Goal: Task Accomplishment & Management: Manage account settings

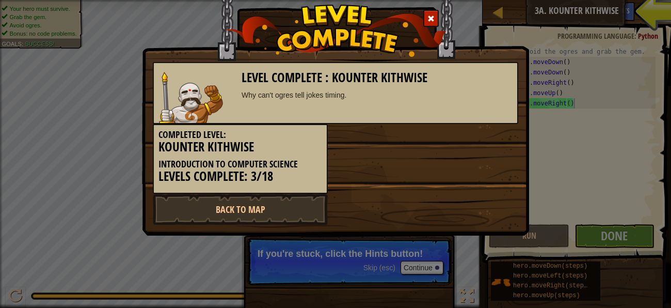
scroll to position [5, 4]
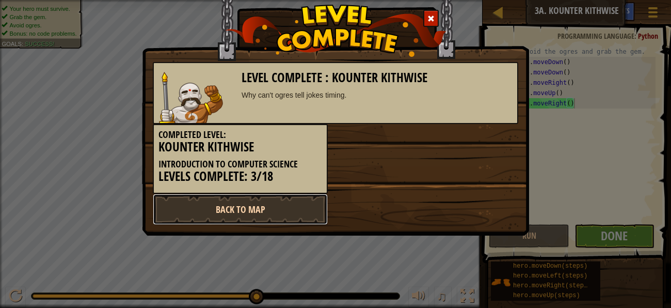
click at [253, 216] on link "Back to Map" at bounding box center [240, 209] width 175 height 31
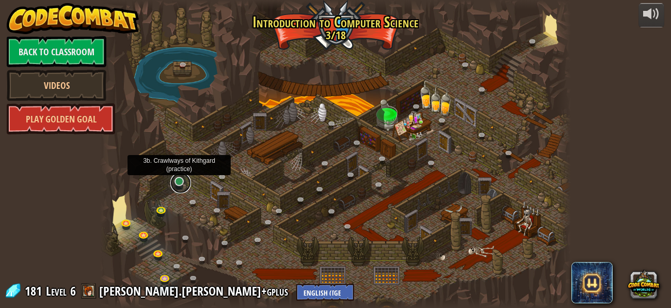
click at [175, 181] on link at bounding box center [180, 182] width 21 height 21
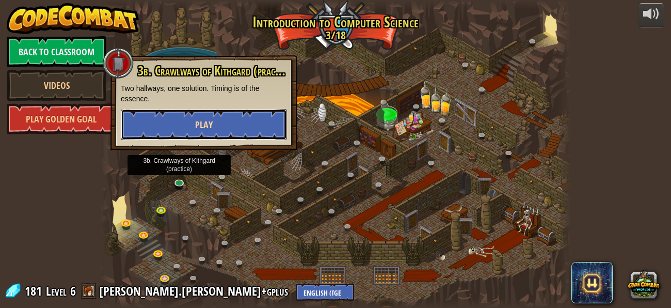
click at [200, 120] on span "Play" at bounding box center [204, 124] width 18 height 13
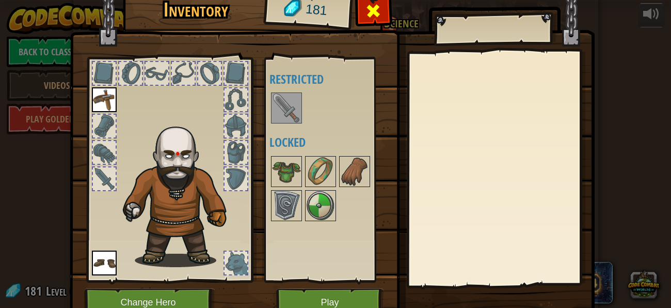
click at [363, 17] on div at bounding box center [373, 13] width 33 height 33
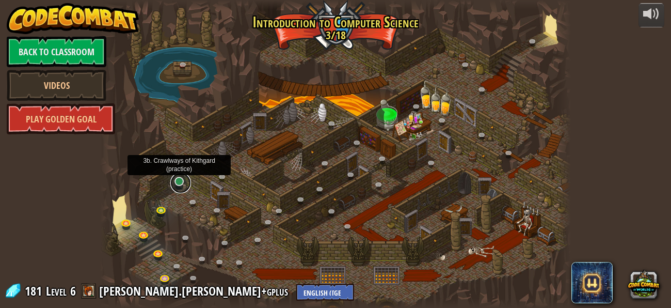
click at [177, 184] on link at bounding box center [180, 182] width 21 height 21
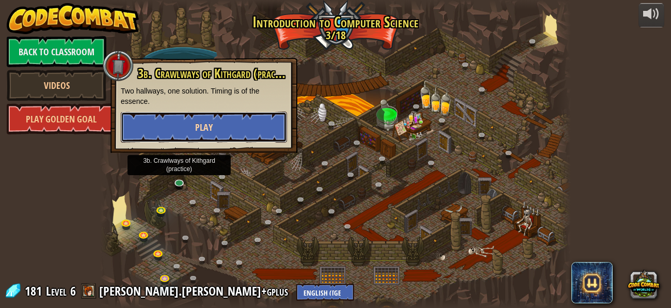
click at [231, 126] on button "Play" at bounding box center [204, 126] width 166 height 31
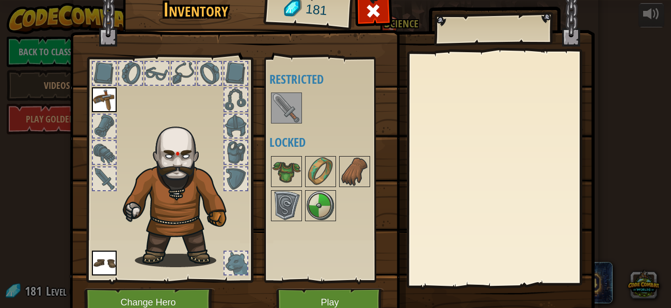
click at [298, 112] on img at bounding box center [286, 107] width 29 height 29
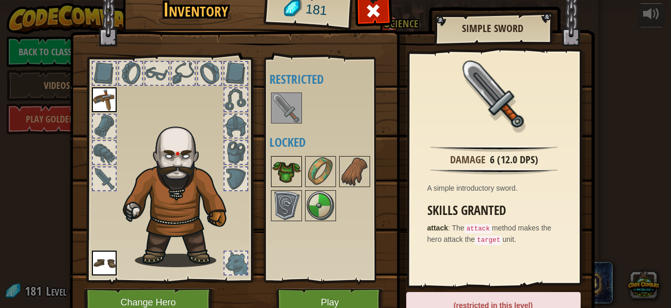
click at [295, 170] on img at bounding box center [286, 171] width 29 height 29
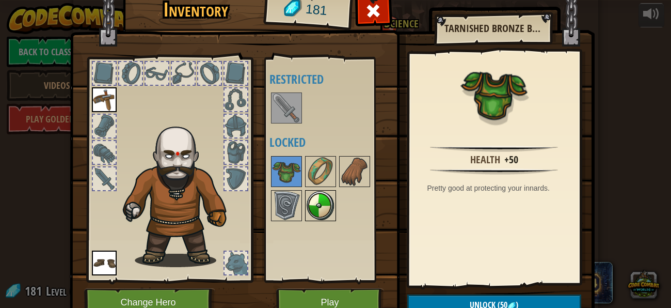
click at [326, 195] on img at bounding box center [320, 205] width 29 height 29
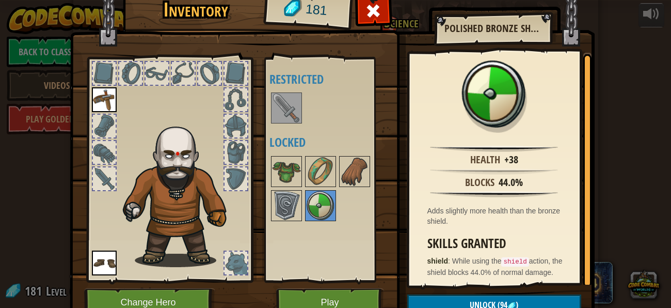
click at [269, 202] on div at bounding box center [330, 188] width 122 height 68
click at [275, 205] on img at bounding box center [286, 205] width 29 height 29
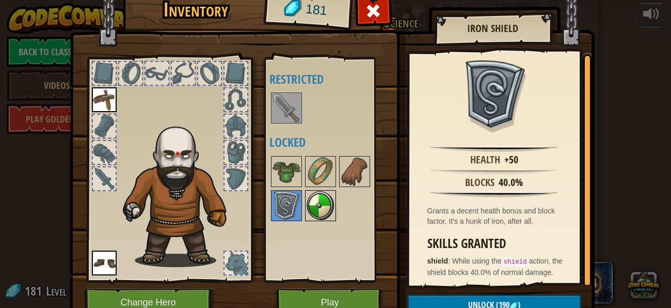
click at [326, 203] on img at bounding box center [320, 205] width 29 height 29
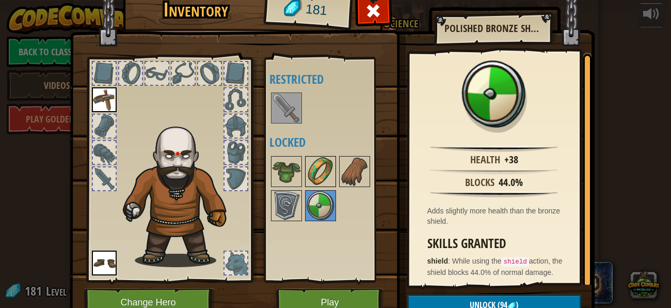
click at [325, 165] on img at bounding box center [320, 171] width 29 height 29
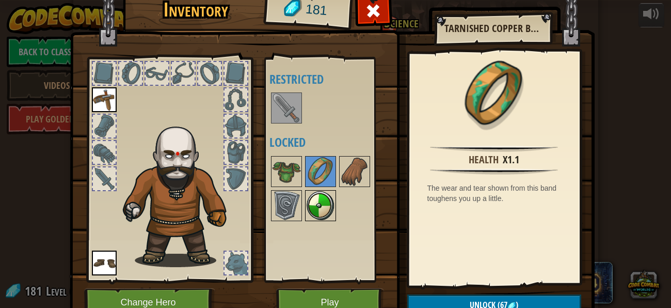
click at [325, 203] on img at bounding box center [320, 205] width 29 height 29
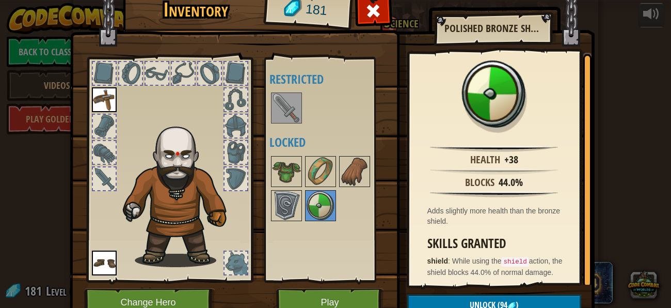
click at [516, 238] on h3 "Skills Granted" at bounding box center [496, 243] width 139 height 14
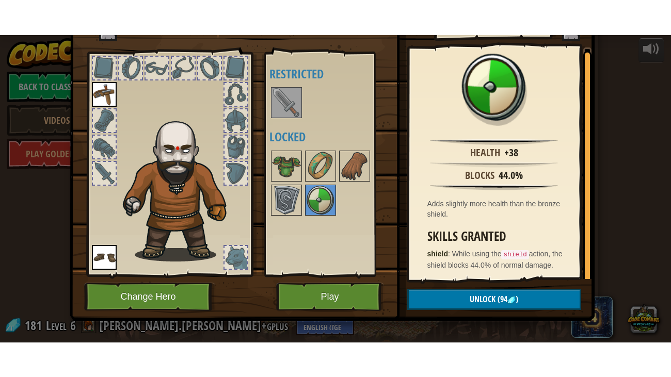
scroll to position [41, 0]
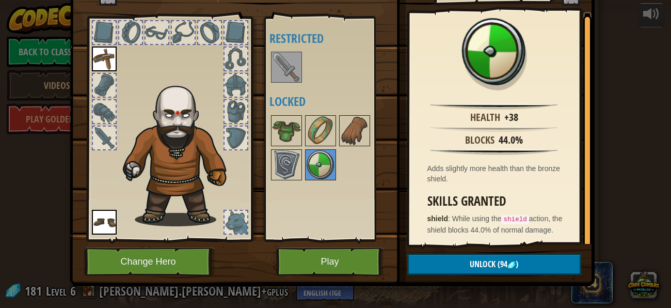
drag, startPoint x: 520, startPoint y: 172, endPoint x: 525, endPoint y: 213, distance: 41.0
click at [525, 213] on div "Health +38 Blocks 44.0% Adds slightly more health than the bronze shield. Skill…" at bounding box center [494, 128] width 170 height 232
drag, startPoint x: 525, startPoint y: 213, endPoint x: 493, endPoint y: 209, distance: 32.3
click at [493, 209] on div "Skills Granted shield : While using the shield action, the shield blocks 44.0% …" at bounding box center [496, 214] width 139 height 41
click at [276, 174] on img at bounding box center [286, 164] width 29 height 29
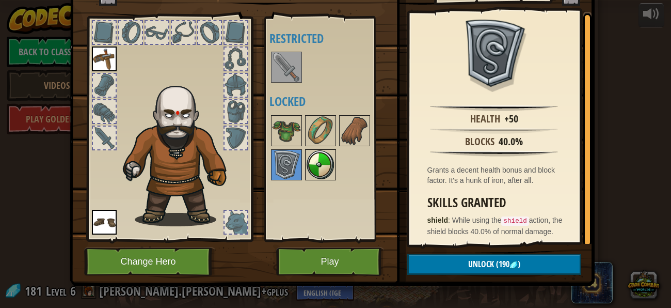
click at [335, 160] on div at bounding box center [320, 164] width 31 height 31
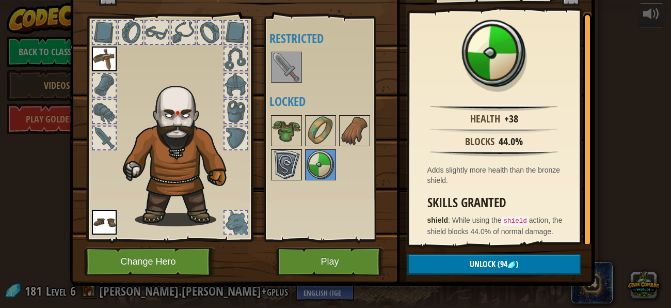
click at [281, 166] on img at bounding box center [286, 164] width 29 height 29
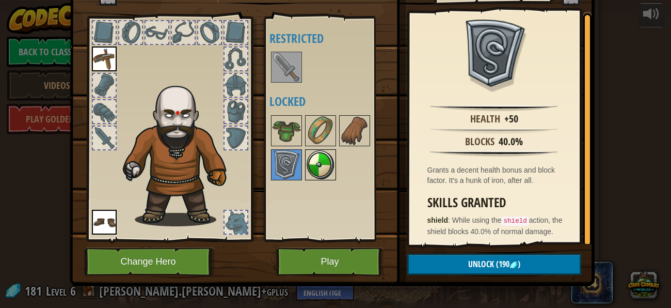
click at [310, 162] on img at bounding box center [320, 164] width 29 height 29
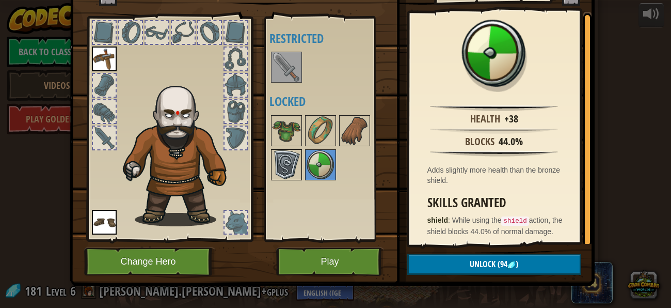
click at [286, 157] on img at bounding box center [286, 164] width 29 height 29
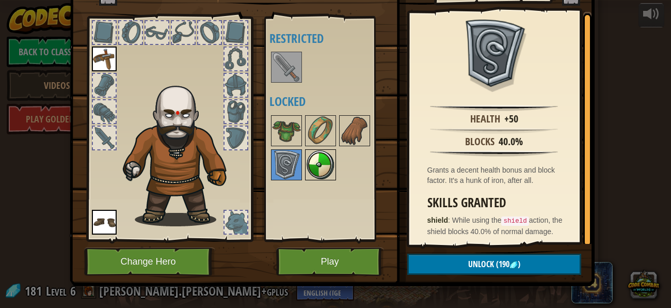
click at [313, 162] on img at bounding box center [320, 164] width 29 height 29
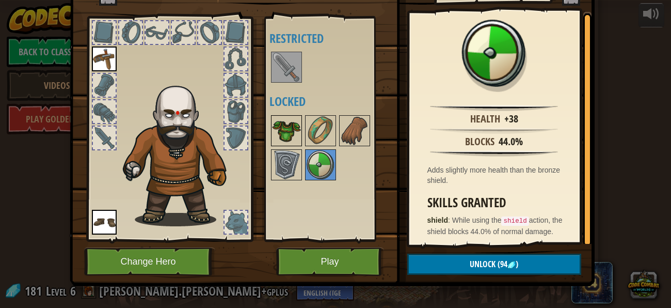
click at [285, 132] on img at bounding box center [286, 130] width 29 height 29
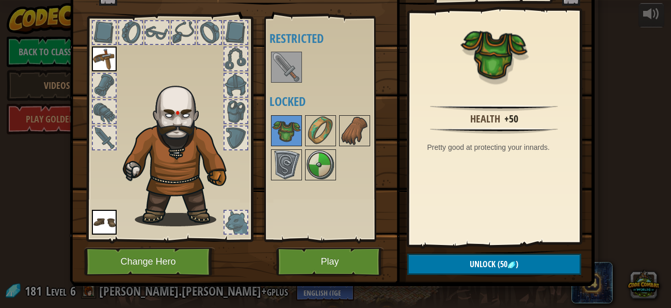
click at [302, 132] on div at bounding box center [330, 148] width 122 height 68
click at [317, 170] on img at bounding box center [320, 164] width 29 height 29
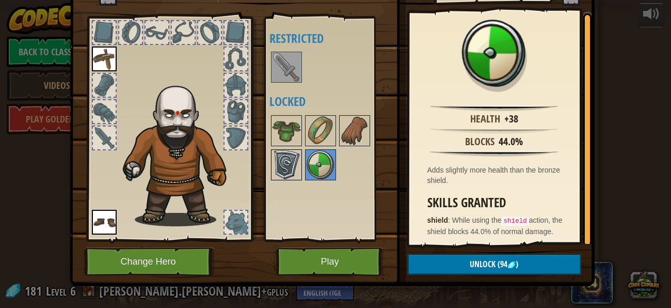
click at [300, 170] on img at bounding box center [286, 164] width 29 height 29
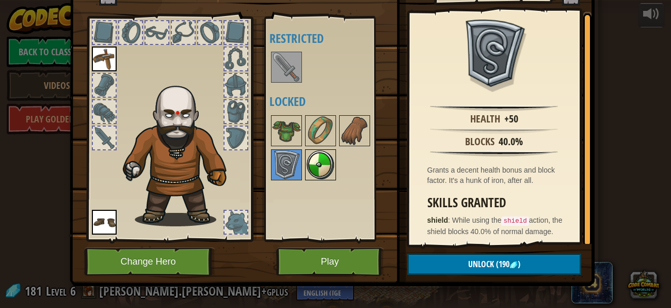
click at [319, 170] on img at bounding box center [320, 164] width 29 height 29
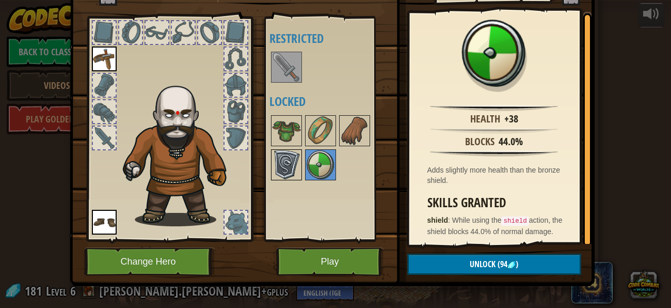
click at [286, 167] on img at bounding box center [286, 164] width 29 height 29
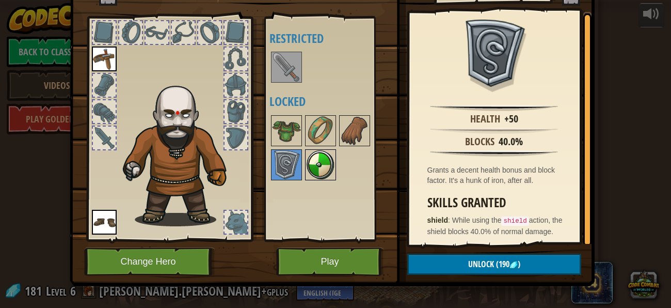
click at [319, 173] on img at bounding box center [320, 164] width 29 height 29
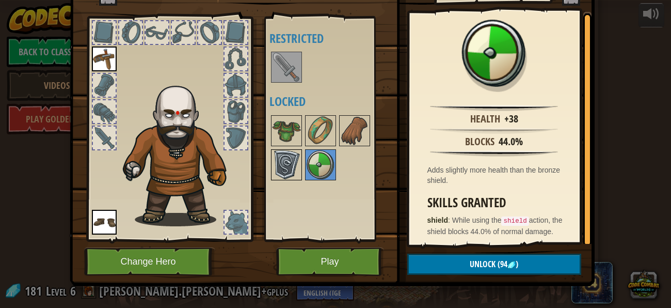
click at [290, 168] on img at bounding box center [286, 164] width 29 height 29
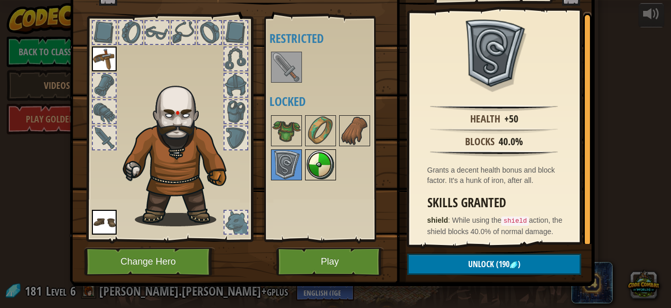
click at [317, 160] on img at bounding box center [320, 164] width 29 height 29
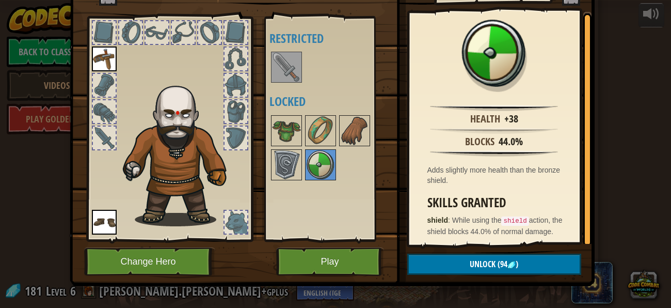
click at [233, 223] on div at bounding box center [235, 222] width 23 height 23
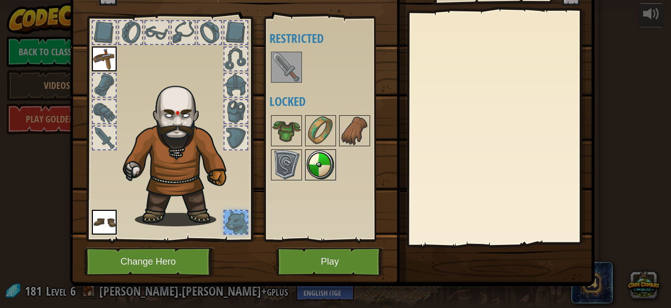
click at [320, 171] on img at bounding box center [320, 164] width 29 height 29
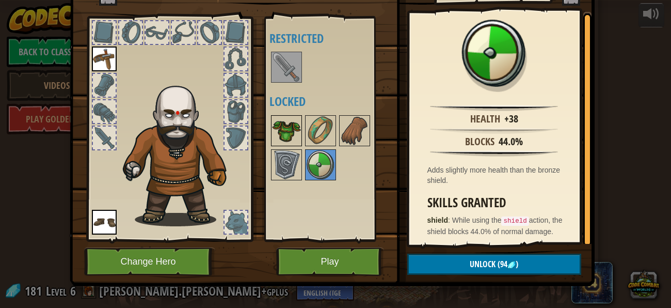
click at [278, 131] on img at bounding box center [286, 130] width 29 height 29
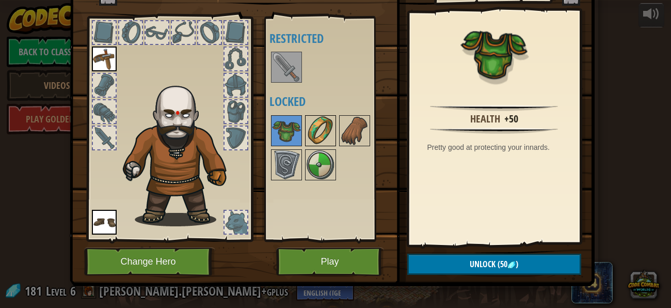
click at [322, 130] on img at bounding box center [320, 130] width 29 height 29
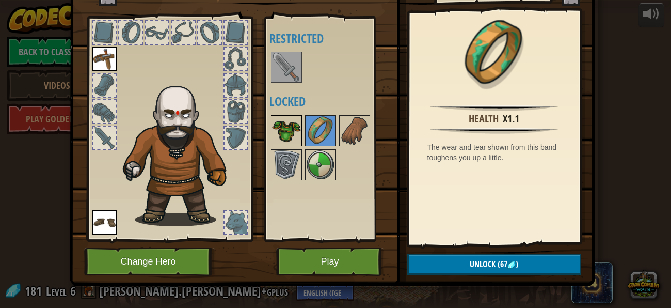
click at [278, 134] on img at bounding box center [286, 130] width 29 height 29
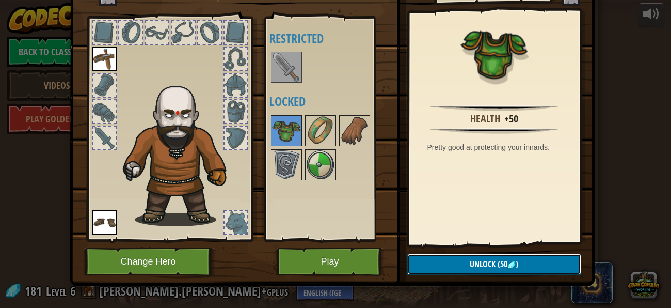
click at [461, 262] on button "Unlock (50 )" at bounding box center [494, 263] width 174 height 21
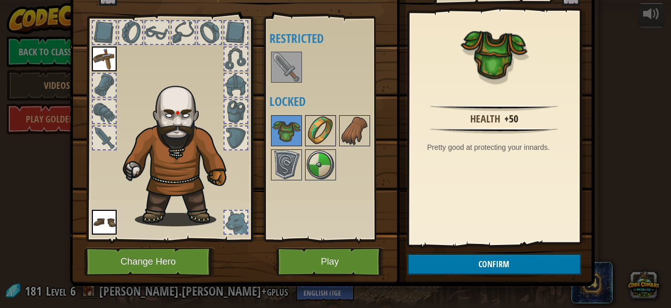
click at [320, 123] on img at bounding box center [320, 130] width 29 height 29
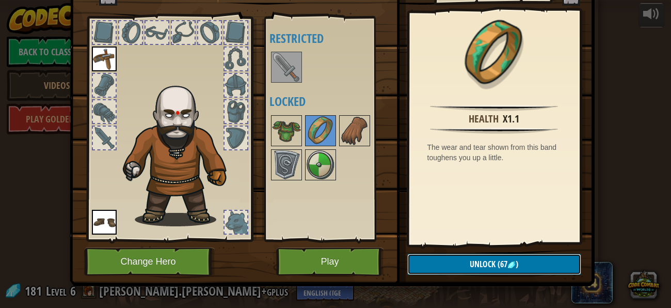
click at [480, 270] on button "Unlock (67 )" at bounding box center [494, 263] width 174 height 21
click at [475, 259] on button "Confirm" at bounding box center [494, 263] width 174 height 21
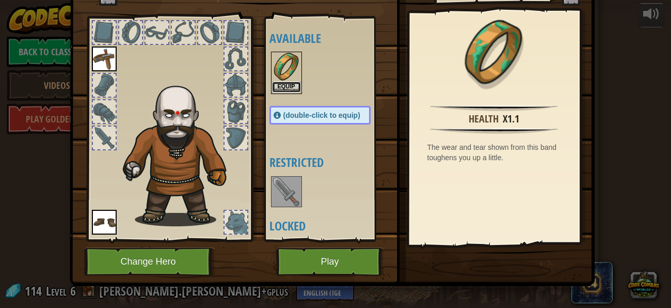
click at [280, 87] on button "Equip" at bounding box center [286, 87] width 29 height 11
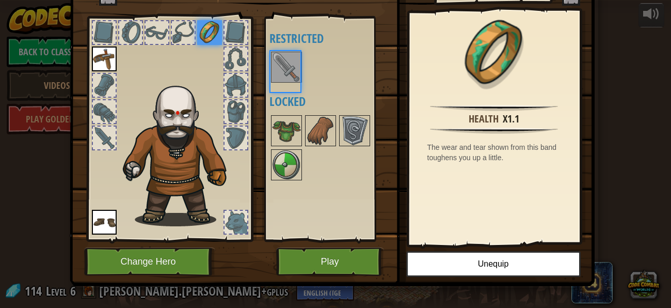
click at [280, 87] on div "Available Equip Equip Equip (double-click to equip) Restricted Locked" at bounding box center [330, 128] width 122 height 215
click at [286, 125] on img at bounding box center [286, 130] width 29 height 29
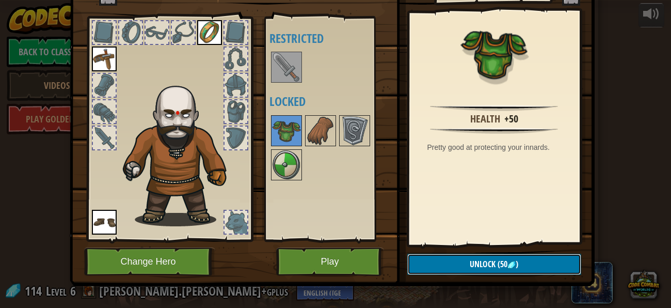
click at [468, 255] on button "Unlock (50 )" at bounding box center [494, 263] width 174 height 21
click at [468, 255] on button "Confirm" at bounding box center [494, 263] width 174 height 21
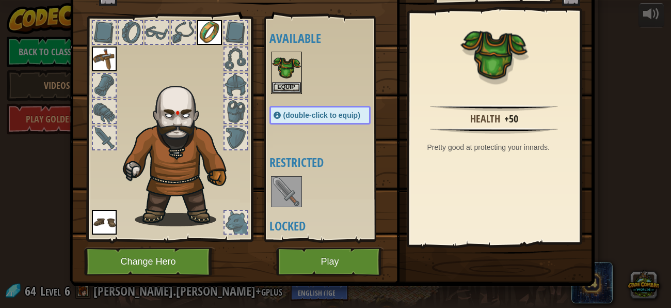
click at [468, 255] on img at bounding box center [332, 98] width 525 height 375
click at [278, 62] on img at bounding box center [286, 67] width 29 height 29
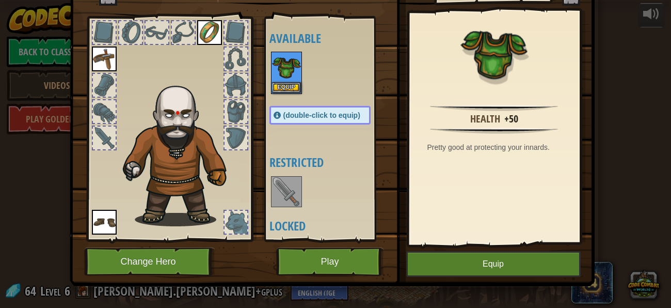
click at [467, 277] on img at bounding box center [332, 98] width 525 height 375
click at [439, 254] on button "Equip" at bounding box center [493, 264] width 174 height 26
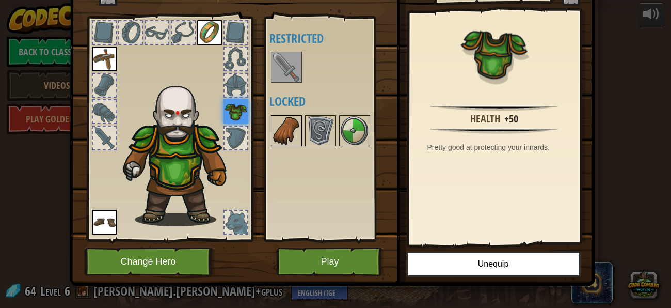
click at [293, 132] on img at bounding box center [286, 130] width 29 height 29
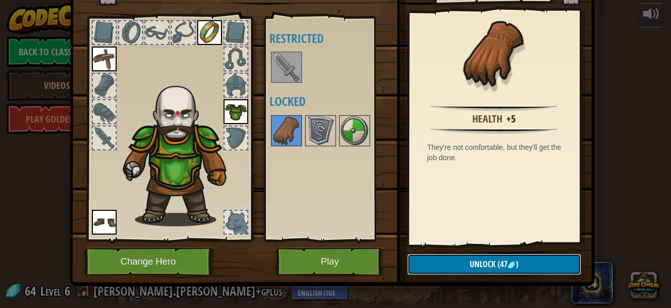
click at [455, 263] on button "Unlock (47 )" at bounding box center [494, 263] width 174 height 21
click at [455, 263] on button "Confirm" at bounding box center [494, 263] width 174 height 21
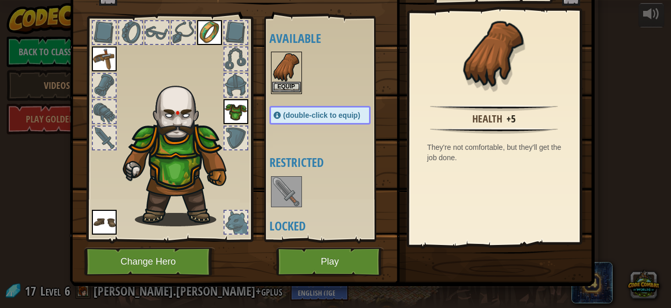
click at [280, 62] on img at bounding box center [286, 67] width 29 height 29
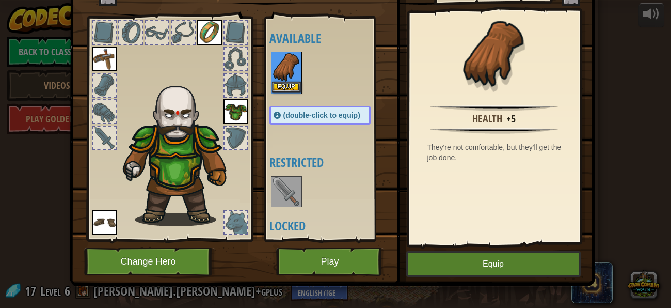
click at [280, 62] on img at bounding box center [286, 67] width 29 height 29
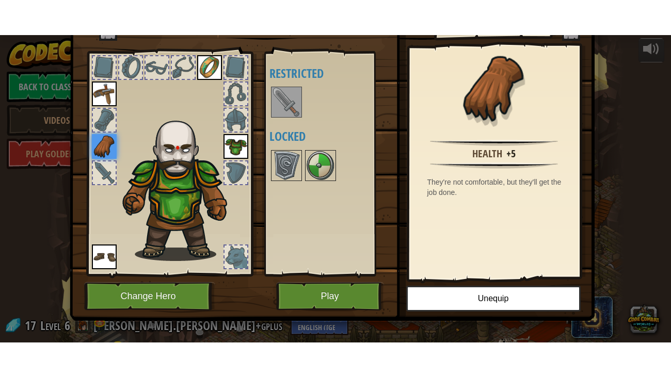
scroll to position [0, 0]
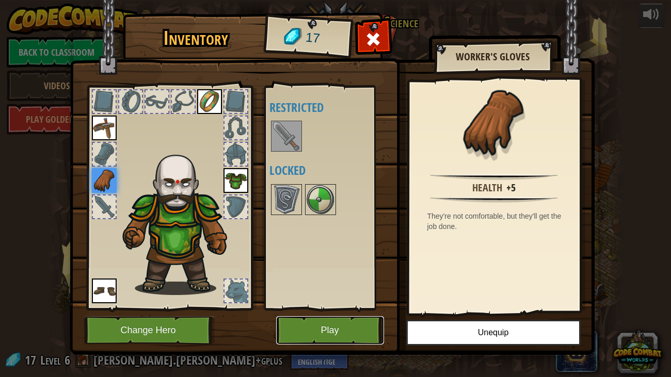
click at [302, 307] on button "Play" at bounding box center [330, 330] width 108 height 28
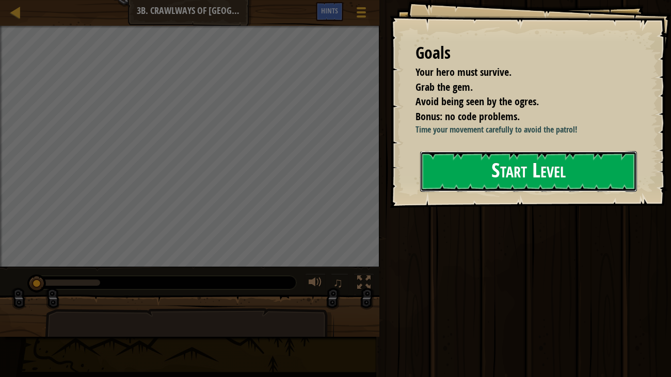
click at [515, 188] on button "Start Level" at bounding box center [528, 171] width 217 height 41
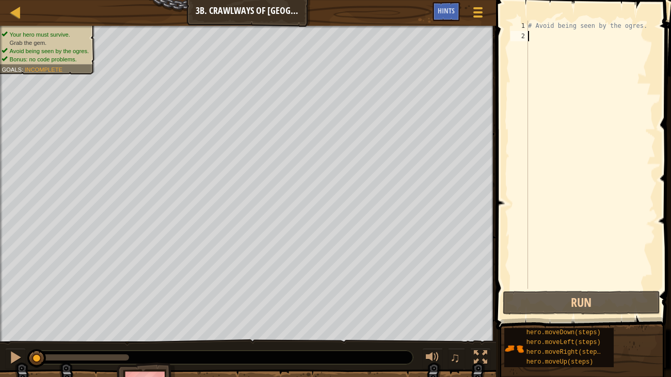
type textarea "g"
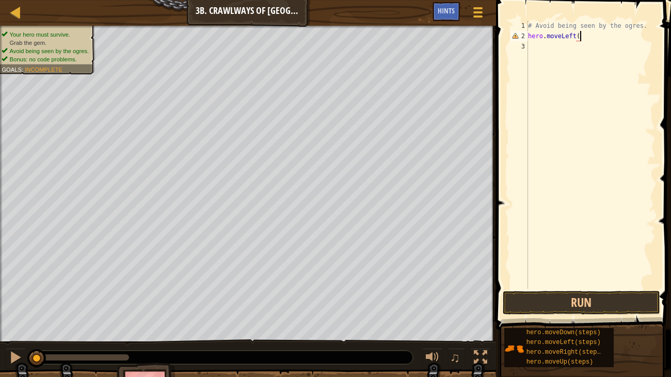
scroll to position [5, 4]
click at [575, 37] on div "# Avoid being seen by the ogres. hero . moveLeft ( )" at bounding box center [591, 165] width 130 height 289
type textarea "hero.moveRight()"
click at [578, 44] on div "# Avoid being seen by the ogres. hero . moveRight ( )" at bounding box center [591, 165] width 130 height 289
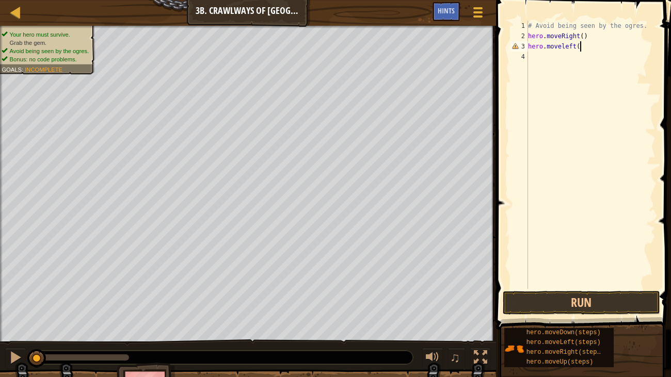
scroll to position [5, 4]
click at [576, 49] on div "# Avoid being seen by the ogres. hero . moveRight ( ) hero . moveleft ( )" at bounding box center [591, 165] width 130 height 289
click at [618, 307] on button "Run" at bounding box center [581, 303] width 157 height 24
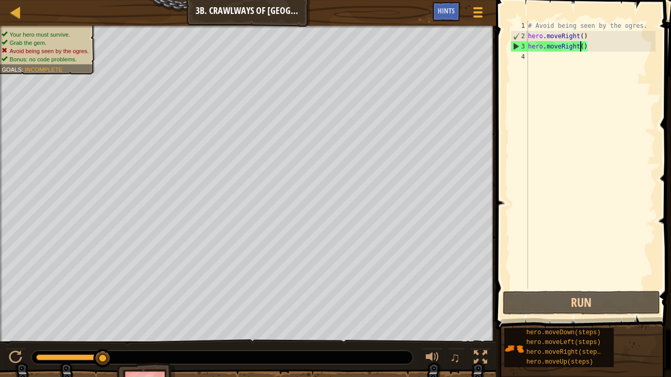
click at [527, 46] on div "3" at bounding box center [519, 46] width 17 height 10
type textarea "hero.moveRight()"
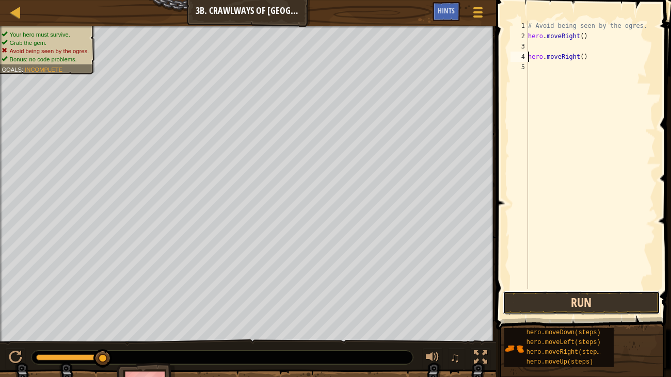
click at [574, 300] on button "Run" at bounding box center [581, 303] width 157 height 24
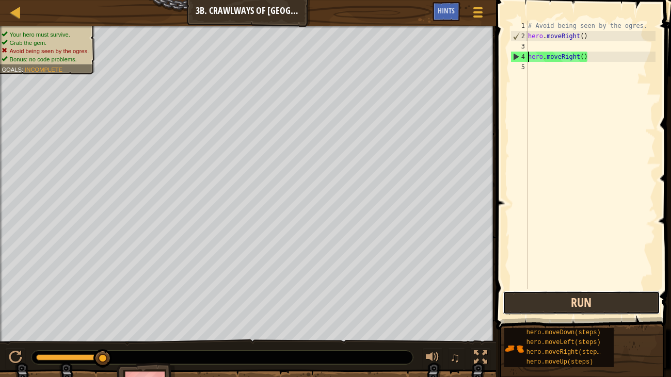
click at [574, 300] on button "Run" at bounding box center [581, 303] width 157 height 24
click at [553, 48] on div "# Avoid being seen by the ogres. hero . moveRight ( ) hero . moveRight ( )" at bounding box center [591, 165] width 130 height 289
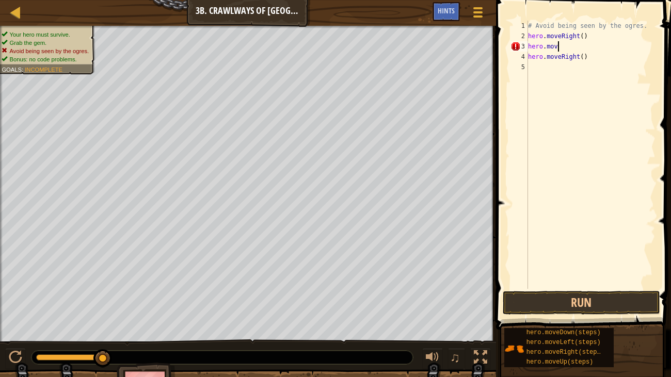
scroll to position [5, 2]
click at [564, 296] on button "Run" at bounding box center [581, 303] width 157 height 24
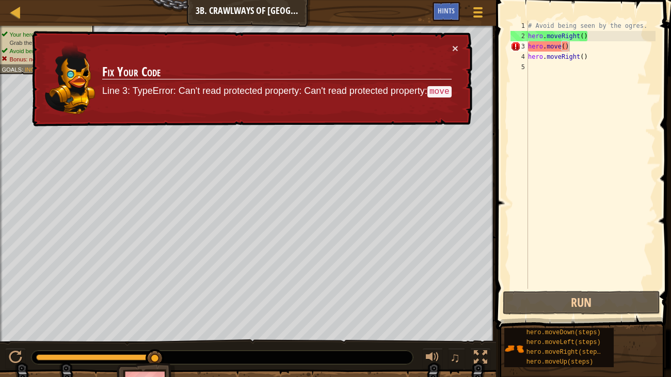
click at [441, 95] on code "move" at bounding box center [439, 91] width 24 height 11
click at [548, 46] on div "# Avoid being seen by the ogres. hero . moveRight ( ) hero . move ( ) hero . mo…" at bounding box center [591, 165] width 130 height 289
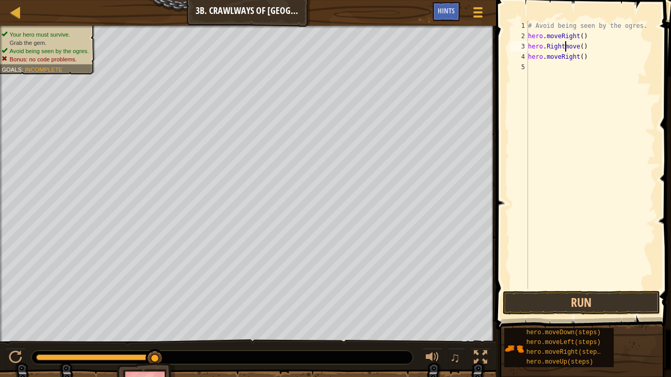
scroll to position [5, 1]
click at [542, 297] on button "Run" at bounding box center [581, 303] width 157 height 24
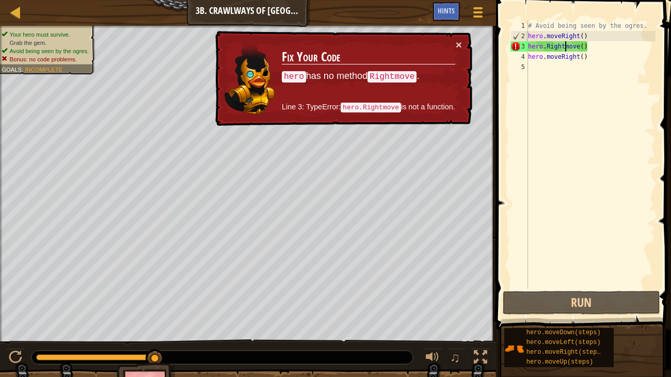
click at [587, 45] on div "# Avoid being seen by the ogres. hero . moveRight ( ) hero . Rightmove ( ) hero…" at bounding box center [591, 165] width 130 height 289
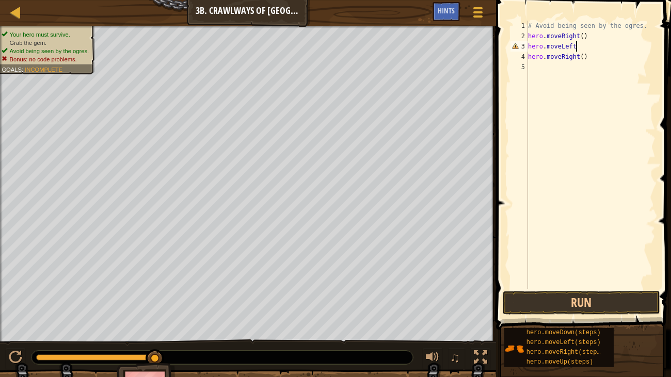
scroll to position [5, 4]
type textarea "hero.moveLeft()"
click at [586, 64] on div "# Avoid being seen by the ogres. hero . moveRight ( ) hero . moveLeft ( ) hero …" at bounding box center [591, 165] width 130 height 289
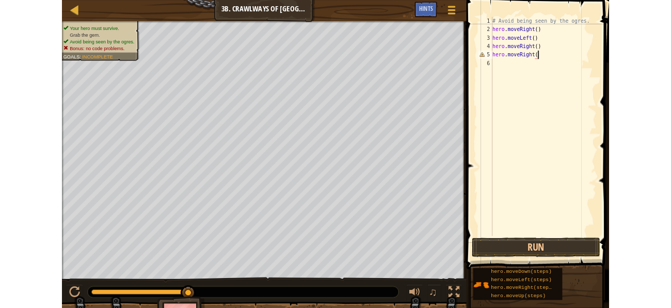
scroll to position [5, 4]
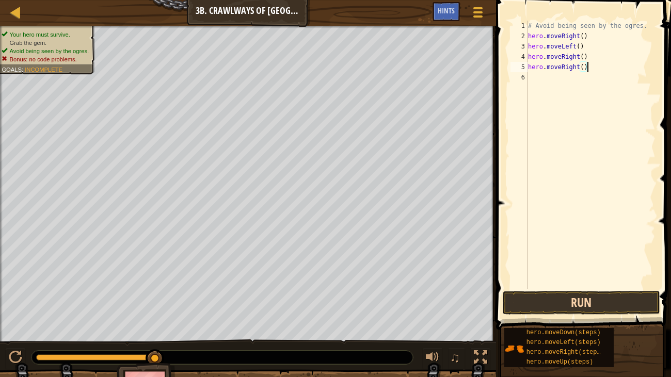
type textarea "hero.moveRight()"
click at [551, 302] on button "Run" at bounding box center [581, 303] width 157 height 24
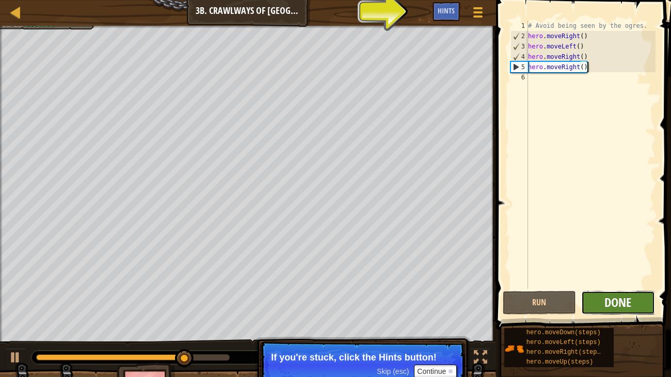
click at [619, 299] on span "Done" at bounding box center [617, 302] width 27 height 17
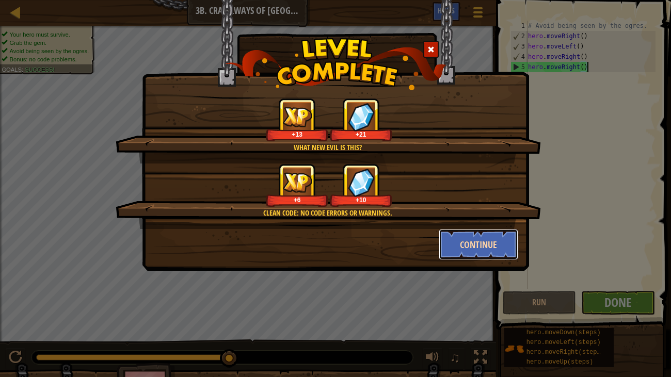
click at [449, 247] on button "Continue" at bounding box center [479, 244] width 80 height 31
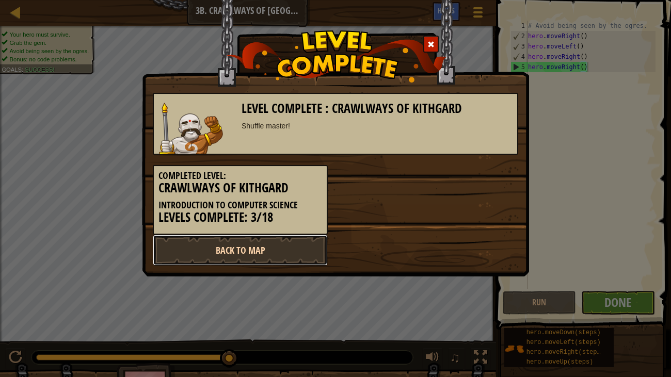
click at [304, 256] on link "Back to Map" at bounding box center [240, 250] width 175 height 31
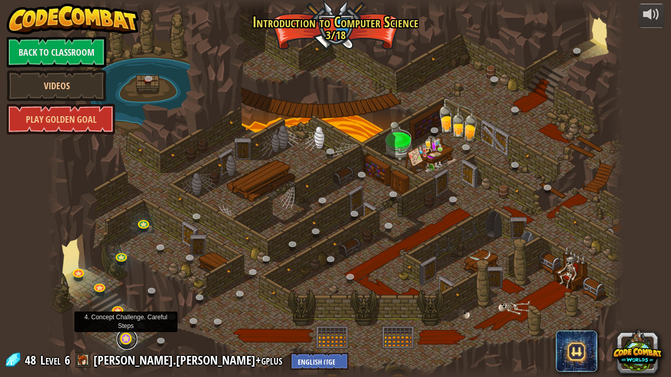
click at [121, 307] on link at bounding box center [127, 339] width 21 height 21
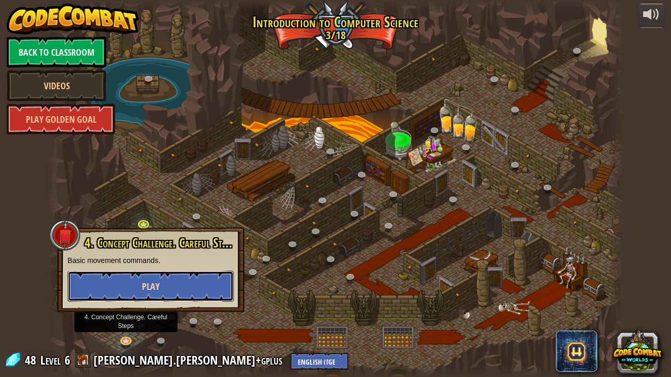
click at [158, 290] on span "Play" at bounding box center [151, 286] width 18 height 13
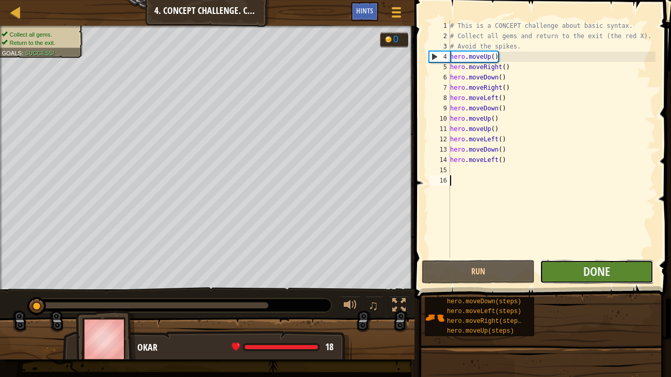
click at [624, 272] on button "Done" at bounding box center [596, 272] width 113 height 24
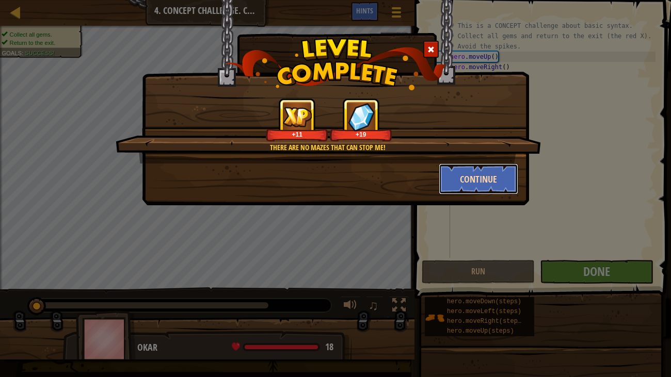
click at [457, 185] on button "Continue" at bounding box center [479, 179] width 80 height 31
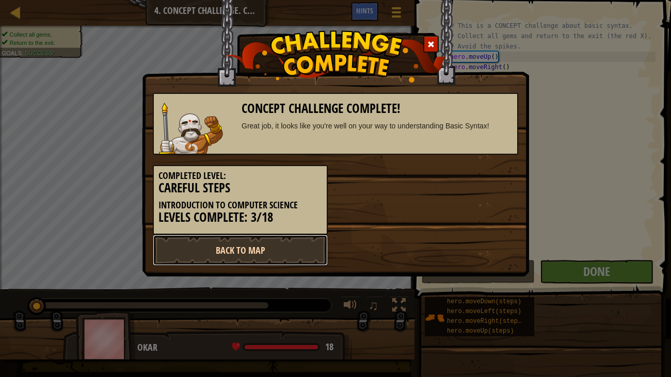
click at [279, 242] on link "Back to Map" at bounding box center [240, 250] width 175 height 31
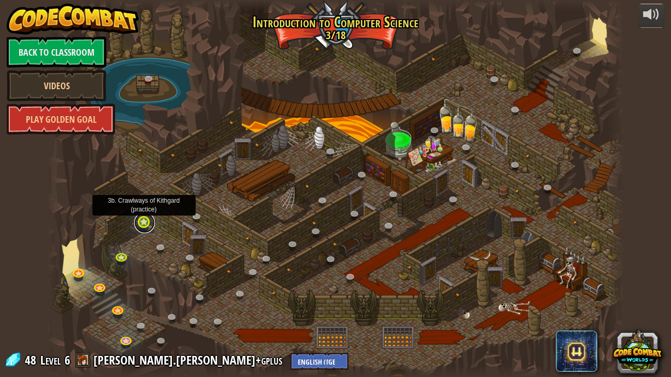
click at [147, 226] on link at bounding box center [144, 223] width 21 height 21
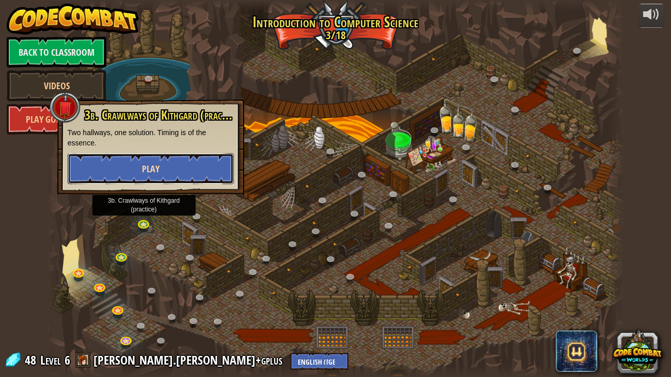
click at [196, 168] on button "Play" at bounding box center [151, 168] width 166 height 31
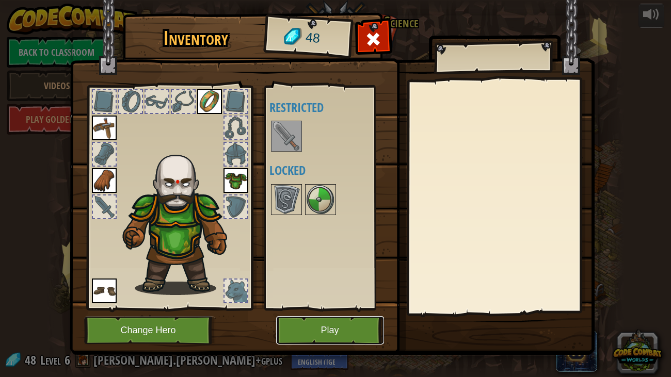
click at [318, 307] on button "Play" at bounding box center [330, 330] width 108 height 28
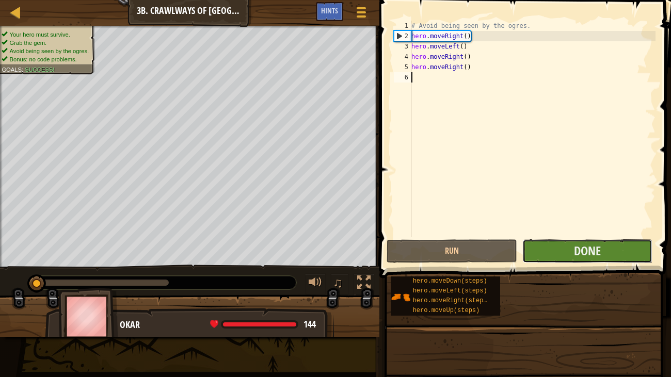
click at [605, 259] on button "Done" at bounding box center [587, 251] width 131 height 24
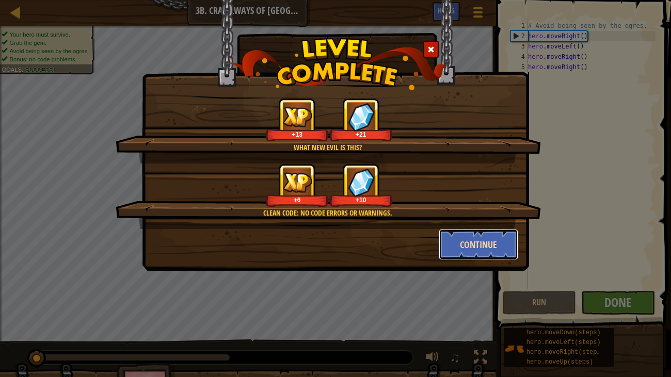
click at [465, 247] on button "Continue" at bounding box center [479, 244] width 80 height 31
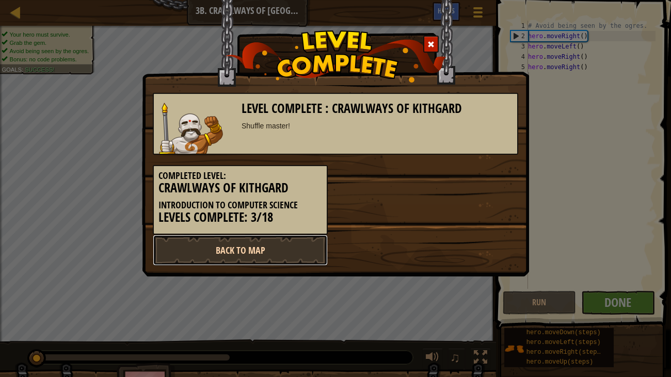
click at [288, 244] on link "Back to Map" at bounding box center [240, 250] width 175 height 31
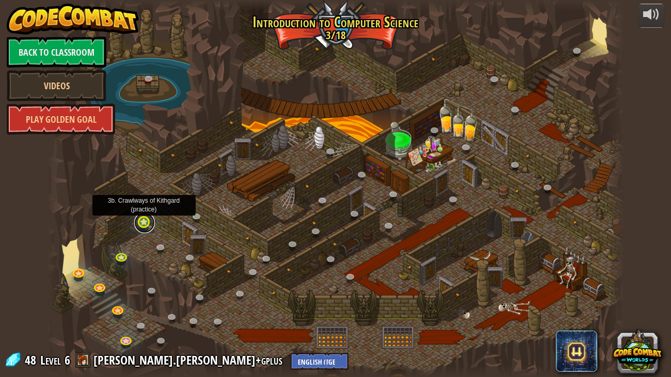
click at [144, 221] on link at bounding box center [144, 223] width 21 height 21
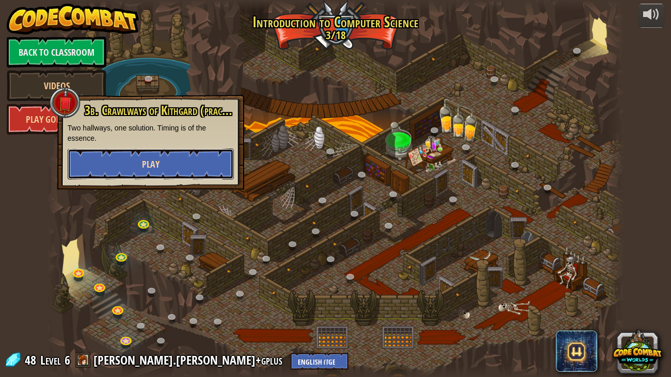
click at [176, 176] on button "Play" at bounding box center [151, 164] width 166 height 31
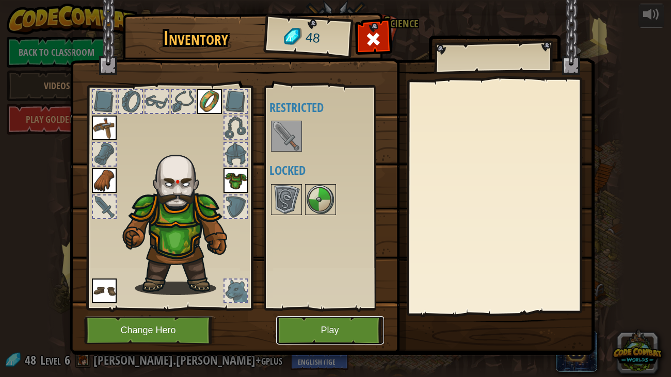
click at [331, 307] on button "Play" at bounding box center [330, 330] width 108 height 28
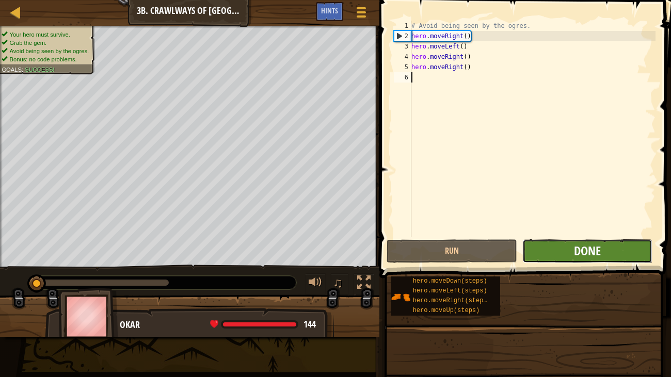
click at [601, 251] on span "Done" at bounding box center [587, 251] width 27 height 17
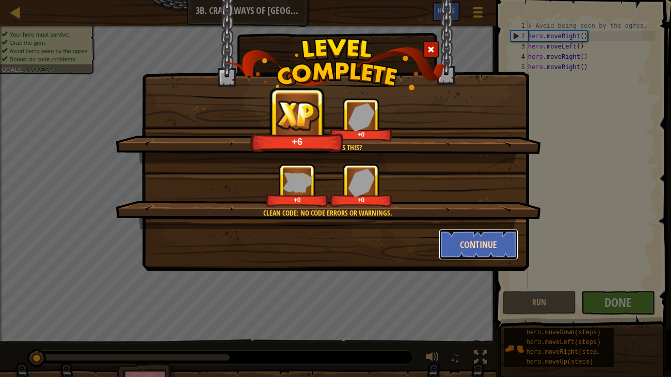
click at [488, 250] on button "Continue" at bounding box center [479, 244] width 80 height 31
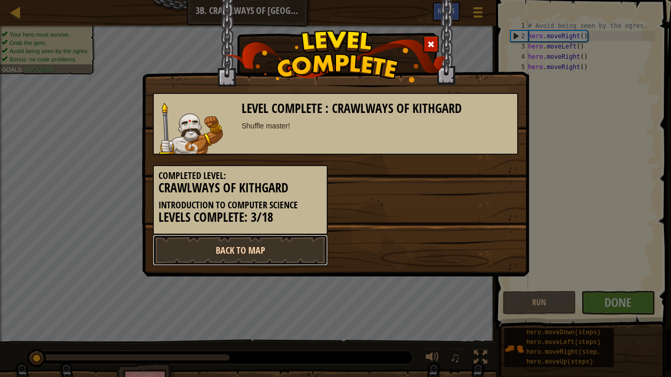
click at [214, 255] on link "Back to Map" at bounding box center [240, 250] width 175 height 31
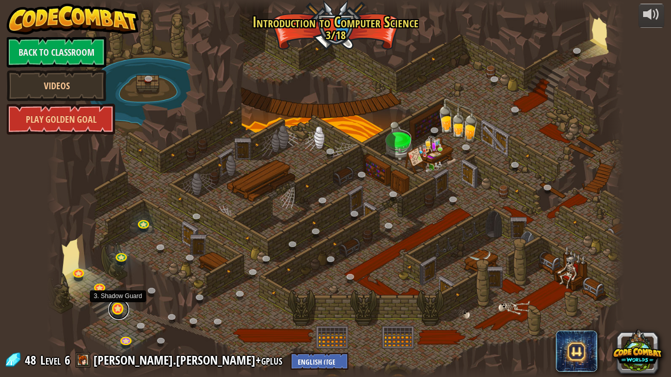
click at [116, 307] on link at bounding box center [118, 309] width 21 height 21
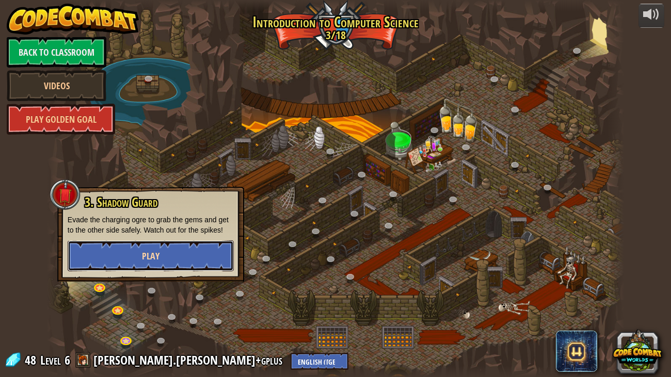
click at [190, 263] on button "Play" at bounding box center [151, 255] width 166 height 31
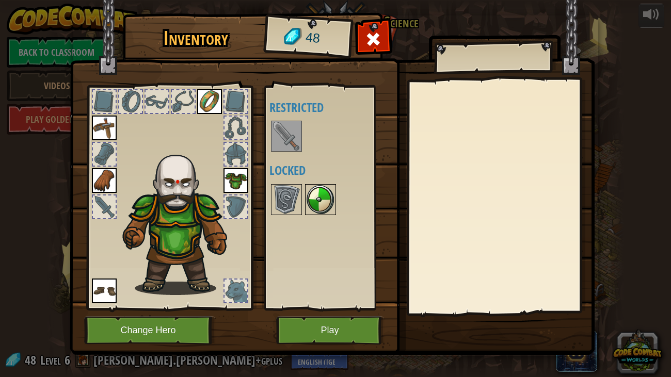
click at [314, 202] on img at bounding box center [320, 199] width 29 height 29
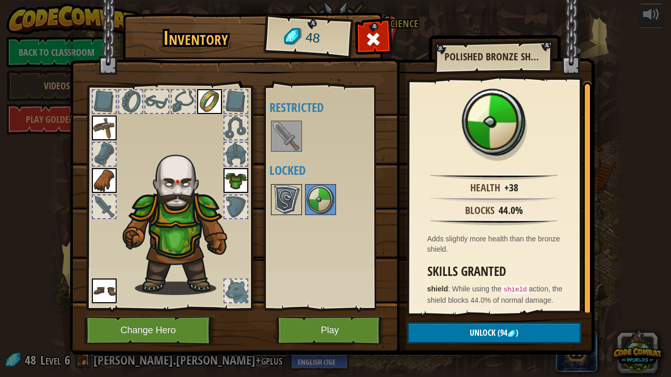
click at [295, 200] on img at bounding box center [286, 199] width 29 height 29
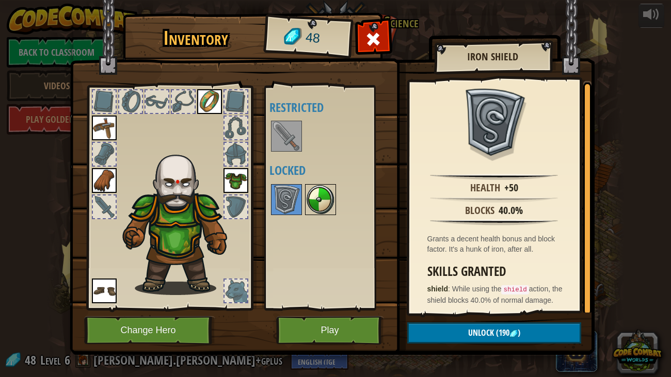
click at [319, 202] on img at bounding box center [320, 199] width 29 height 29
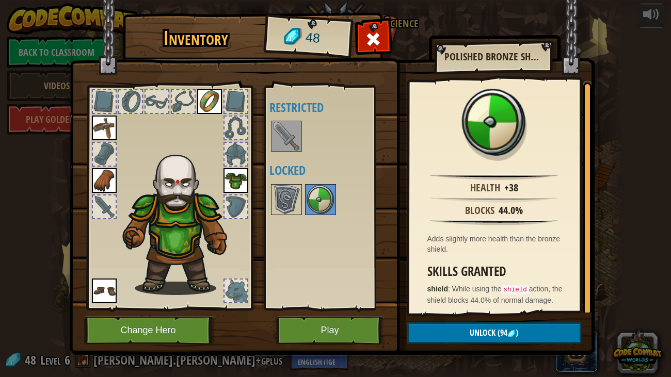
click at [240, 294] on div at bounding box center [235, 291] width 23 height 23
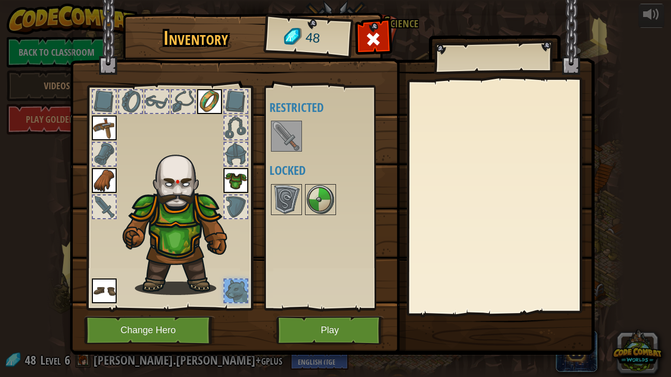
click at [166, 307] on img at bounding box center [332, 167] width 525 height 375
click at [171, 307] on button "Change Hero" at bounding box center [149, 330] width 131 height 28
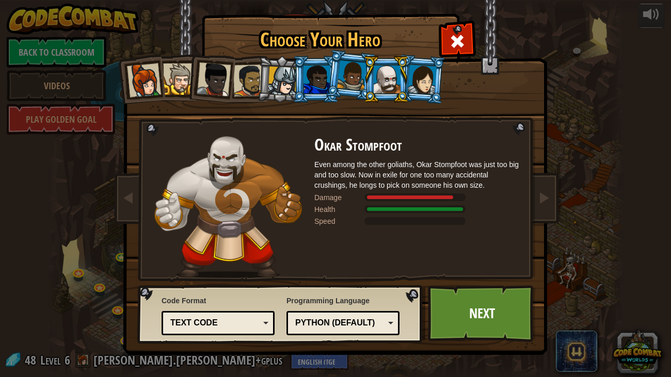
click at [417, 85] on div at bounding box center [422, 79] width 29 height 29
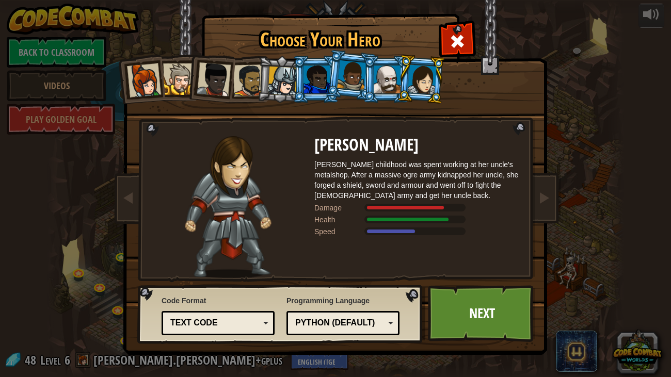
click at [350, 81] on div at bounding box center [351, 75] width 29 height 30
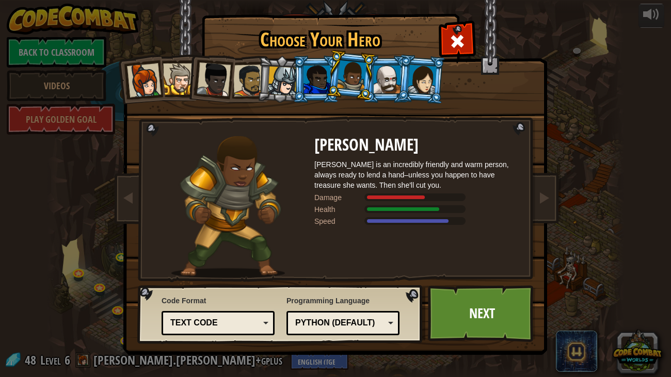
click at [322, 75] on div at bounding box center [316, 80] width 27 height 28
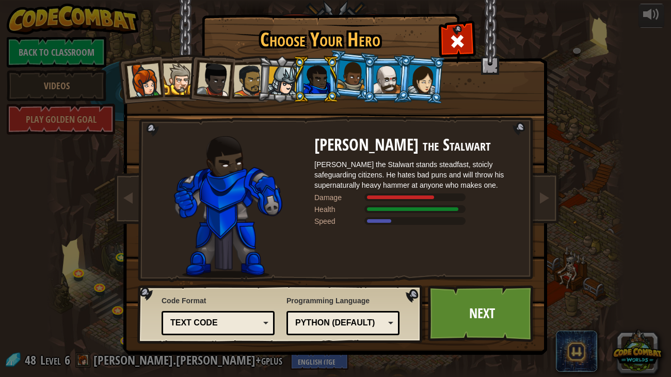
click at [284, 76] on div at bounding box center [282, 81] width 29 height 29
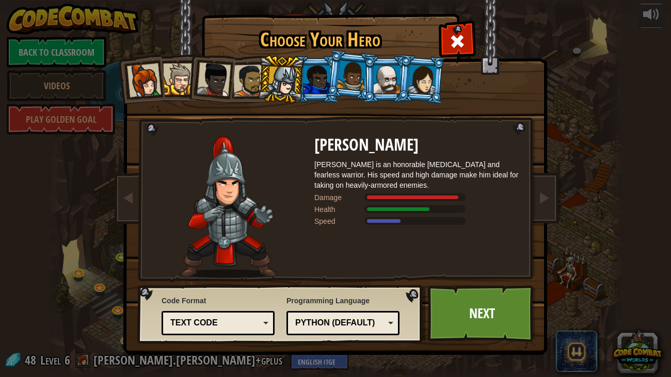
click at [284, 76] on div at bounding box center [282, 81] width 29 height 29
click at [399, 307] on div "Code Format Text code Blocks and code Blocks Blocks (Icons) Text code Blocks - …" at bounding box center [280, 314] width 279 height 53
click at [386, 307] on div "Python (Default)" at bounding box center [343, 323] width 100 height 16
